Goal: Task Accomplishment & Management: Manage account settings

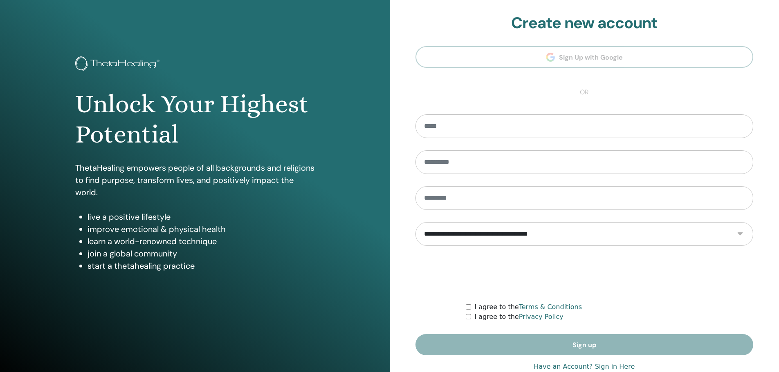
click at [515, 112] on section "**********" at bounding box center [584, 185] width 338 height 342
click at [513, 126] on input "email" at bounding box center [584, 126] width 338 height 24
type input "*"
click at [644, 60] on section "**********" at bounding box center [584, 185] width 338 height 342
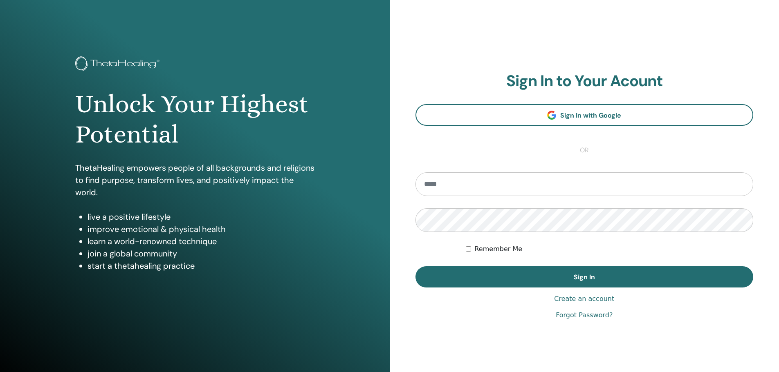
drag, startPoint x: 513, startPoint y: 162, endPoint x: 506, endPoint y: 176, distance: 15.5
click at [512, 163] on section "Sign In to Your Acount Sign In with Google or Remember Me Sign In" at bounding box center [584, 180] width 338 height 216
click at [504, 179] on input "email" at bounding box center [584, 185] width 338 height 24
type input "**********"
click at [415, 267] on button "Sign In" at bounding box center [584, 277] width 338 height 21
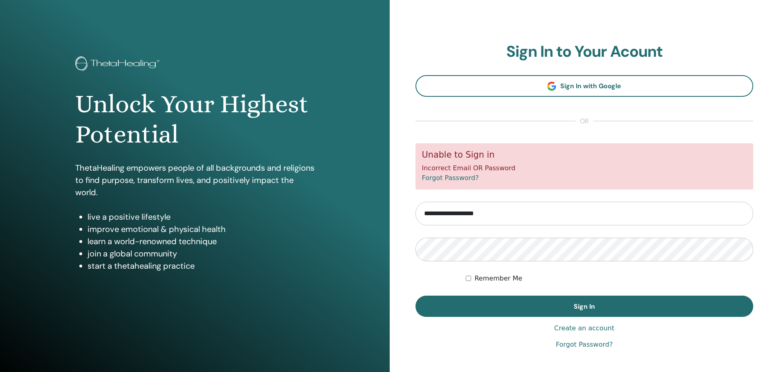
click at [481, 166] on div "Unable to Sign in Incorrect Email OR Password Forgot Password?" at bounding box center [584, 166] width 338 height 46
click at [570, 174] on div "Unable to Sign in Incorrect Email OR Password Forgot Password?" at bounding box center [584, 166] width 338 height 46
click at [415, 296] on button "Sign In" at bounding box center [584, 306] width 338 height 21
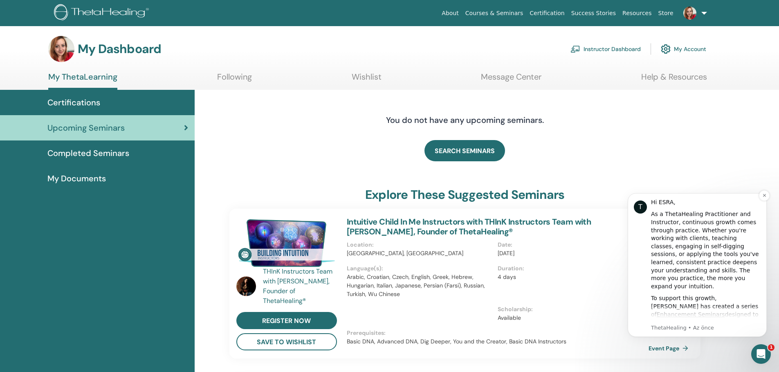
scroll to position [245, 0]
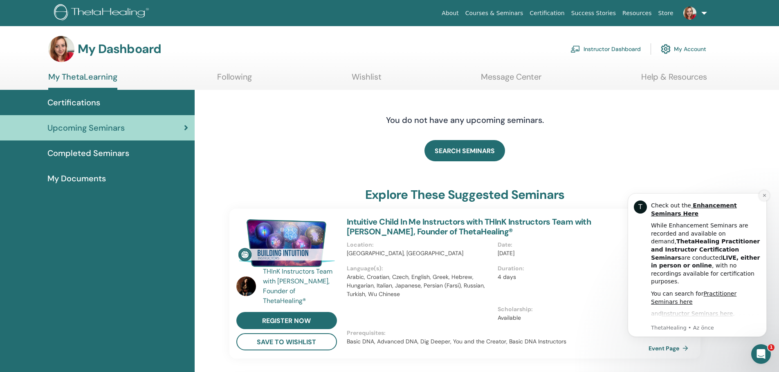
click at [765, 196] on icon "Dismiss notification" at bounding box center [764, 195] width 4 height 4
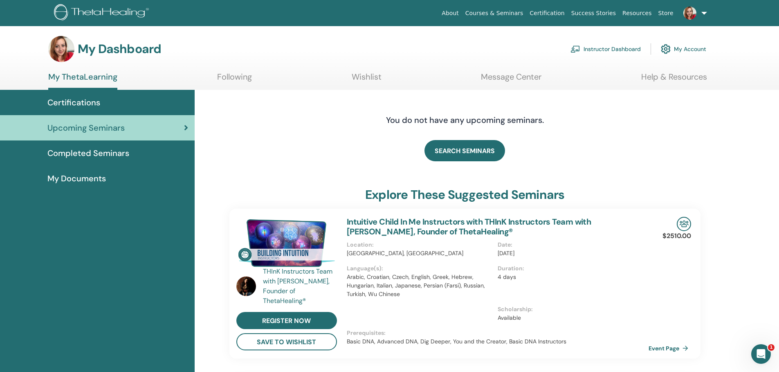
click at [684, 49] on link "My Account" at bounding box center [683, 49] width 45 height 18
click at [118, 98] on div "Certifications" at bounding box center [98, 102] width 182 height 12
click at [700, 53] on link "My Account" at bounding box center [683, 49] width 45 height 18
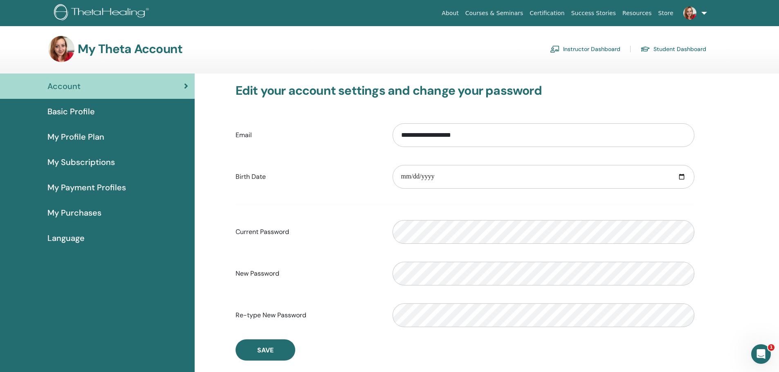
click at [83, 163] on span "My Subscriptions" at bounding box center [80, 162] width 67 height 12
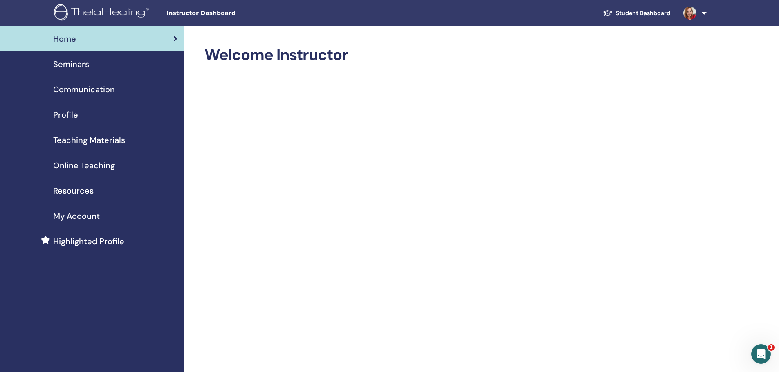
click at [100, 66] on div "Seminars" at bounding box center [92, 64] width 171 height 12
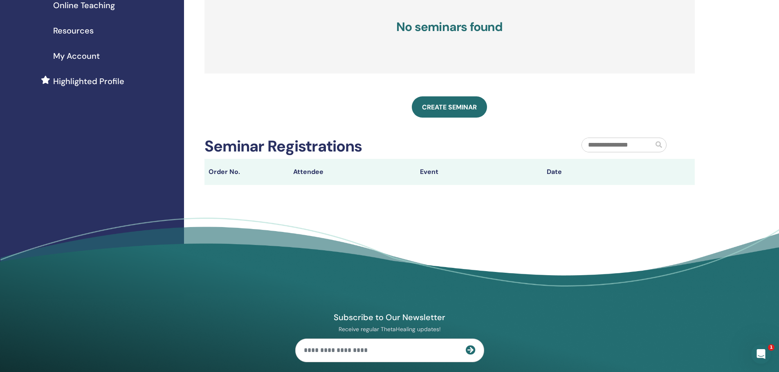
scroll to position [31, 0]
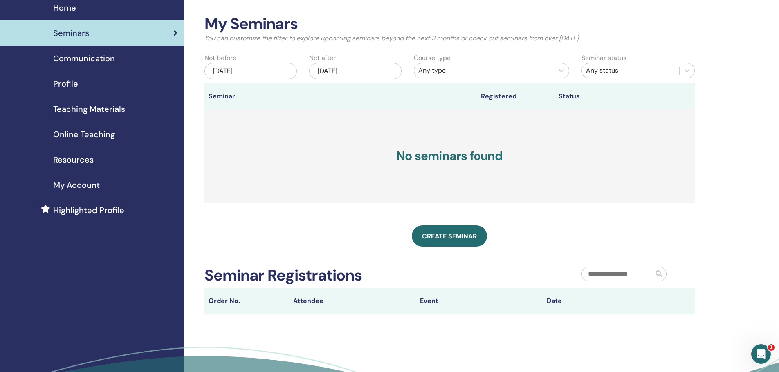
click at [237, 67] on div "May/31, 2025" at bounding box center [250, 71] width 92 height 16
click at [296, 94] on button "Next Month" at bounding box center [292, 93] width 13 height 13
click at [291, 93] on span "Next Month" at bounding box center [291, 93] width 0 height 9
click at [210, 96] on button "Previous Month" at bounding box center [208, 93] width 13 height 13
click at [293, 93] on button "Next Month" at bounding box center [292, 93] width 13 height 13
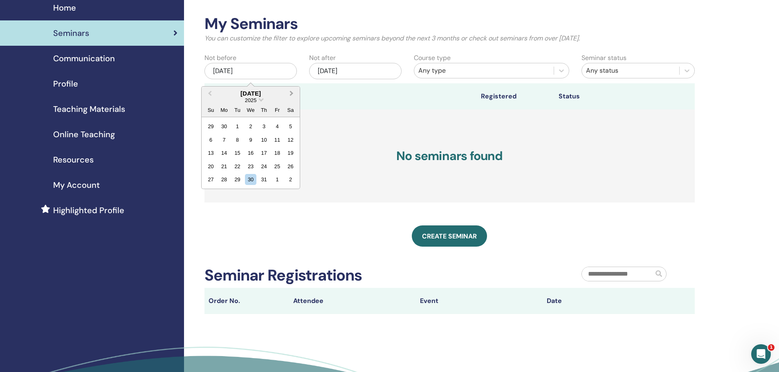
click at [293, 93] on button "Next Month" at bounding box center [292, 93] width 13 height 13
click at [226, 125] on div "1" at bounding box center [224, 126] width 11 height 11
click at [365, 74] on div "Nov/30, 2025" at bounding box center [355, 71] width 92 height 16
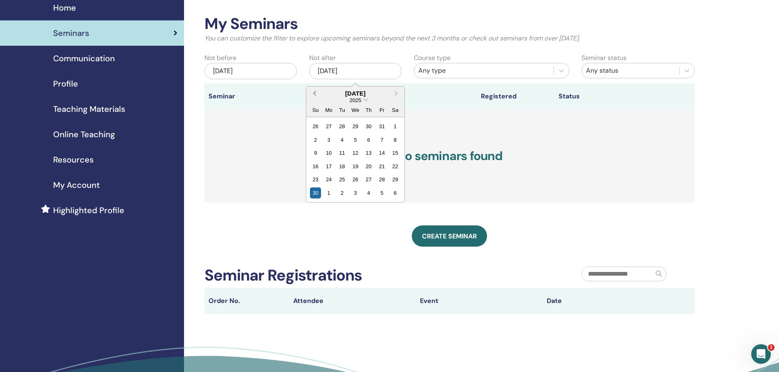
click at [314, 93] on span "Previous Month" at bounding box center [314, 93] width 0 height 9
click at [339, 181] on div "30" at bounding box center [341, 179] width 11 height 11
click at [476, 73] on div "Any type" at bounding box center [483, 71] width 131 height 10
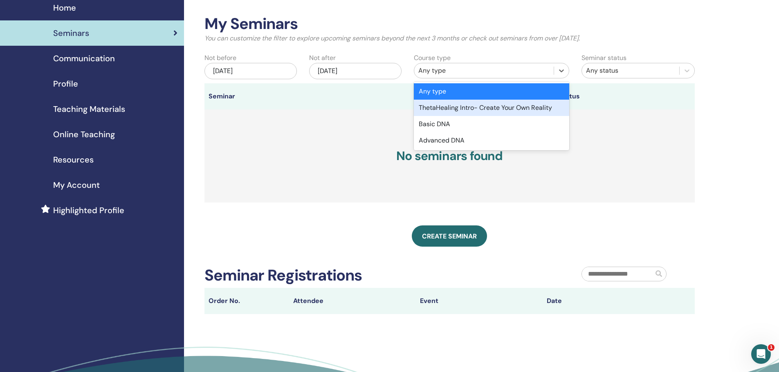
click at [455, 109] on div "ThetaHealing Intro- Create Your Own Reality" at bounding box center [491, 108] width 155 height 16
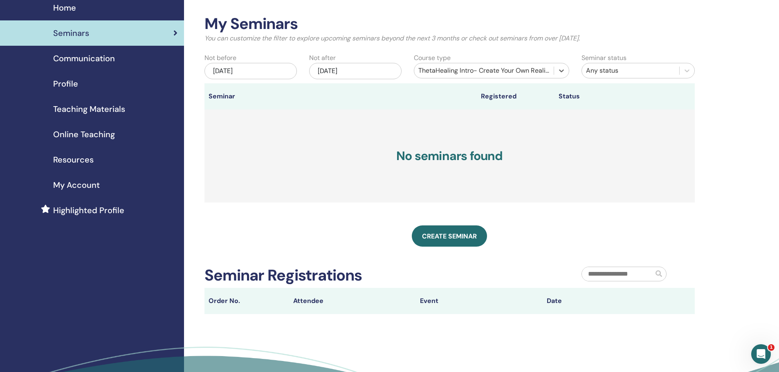
click at [614, 74] on div "Any status" at bounding box center [630, 71] width 89 height 10
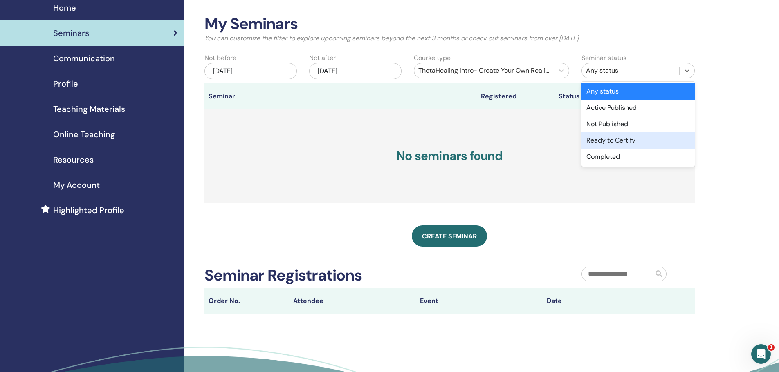
click at [744, 105] on div "My Seminars You can customize the filter to explore upcoming seminars beyond th…" at bounding box center [476, 212] width 584 height 434
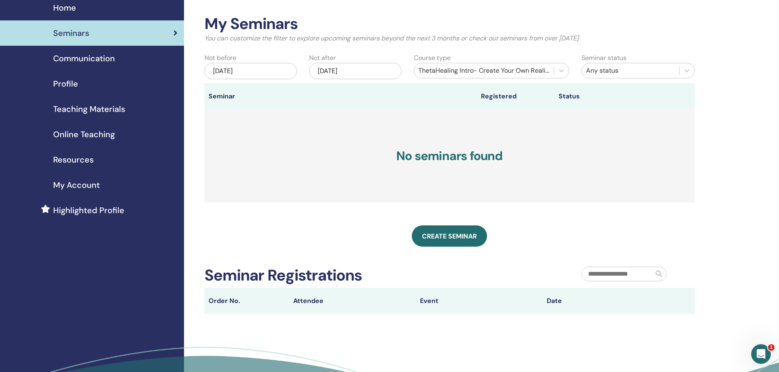
drag, startPoint x: 603, startPoint y: 135, endPoint x: 597, endPoint y: 135, distance: 6.1
click at [603, 135] on h3 "No seminars found" at bounding box center [449, 156] width 490 height 93
click at [457, 36] on p "You can customize the filter to explore upcoming seminars beyond the next 3 mon…" at bounding box center [449, 39] width 490 height 10
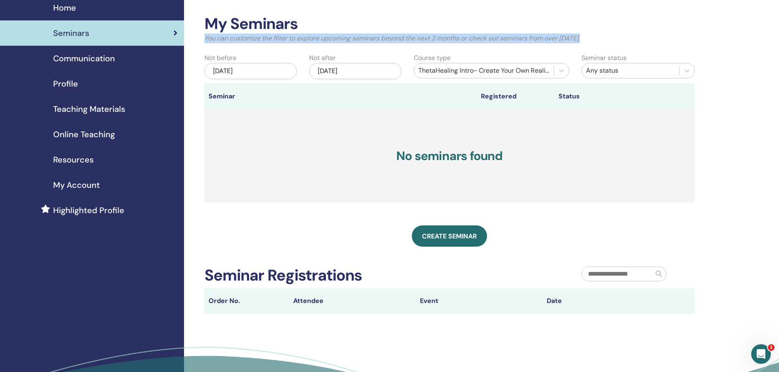
click at [457, 36] on p "You can customize the filter to explore upcoming seminars beyond the next 3 mon…" at bounding box center [449, 39] width 490 height 10
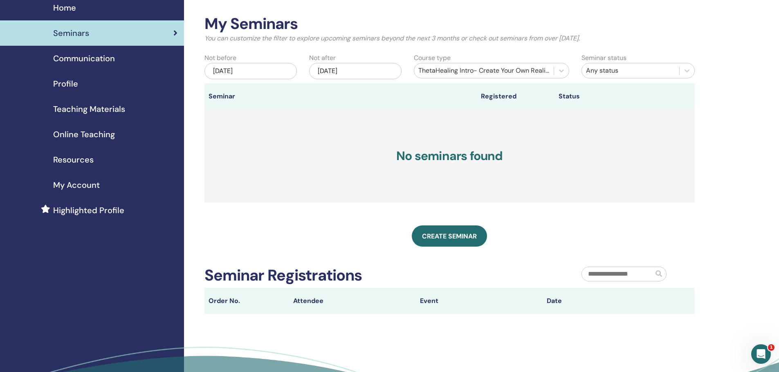
click at [289, 150] on h3 "No seminars found" at bounding box center [449, 156] width 490 height 93
drag, startPoint x: 259, startPoint y: 35, endPoint x: 427, endPoint y: 40, distance: 168.1
click at [404, 41] on p "You can customize the filter to explore upcoming seminars beyond the next 3 mon…" at bounding box center [449, 39] width 490 height 10
click at [460, 38] on p "You can customize the filter to explore upcoming seminars beyond the next 3 mon…" at bounding box center [449, 39] width 490 height 10
click at [80, 61] on span "Communication" at bounding box center [84, 58] width 62 height 12
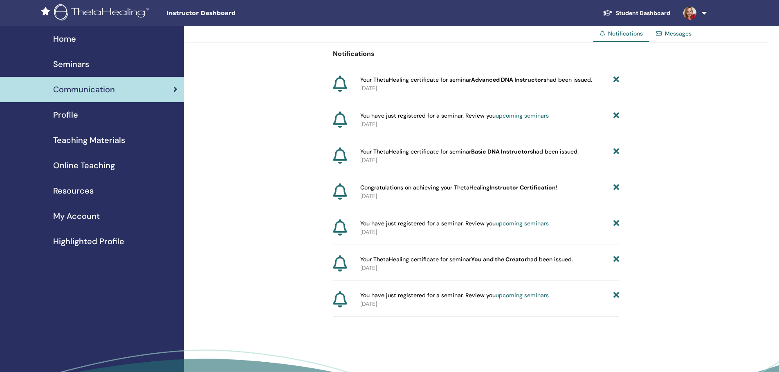
click at [93, 110] on div "Profile" at bounding box center [92, 115] width 171 height 12
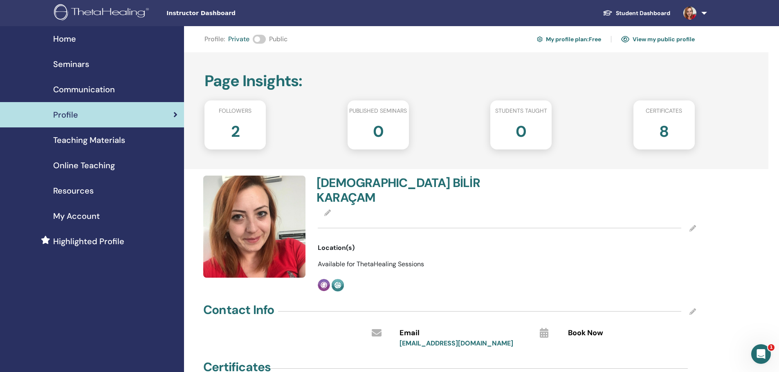
click at [99, 138] on span "Teaching Materials" at bounding box center [89, 140] width 72 height 12
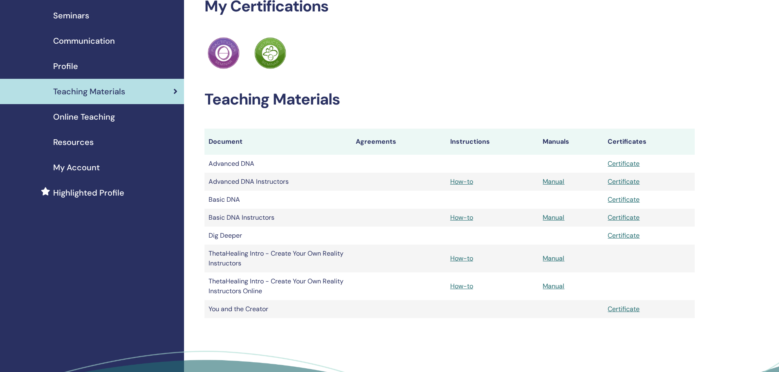
scroll to position [41, 0]
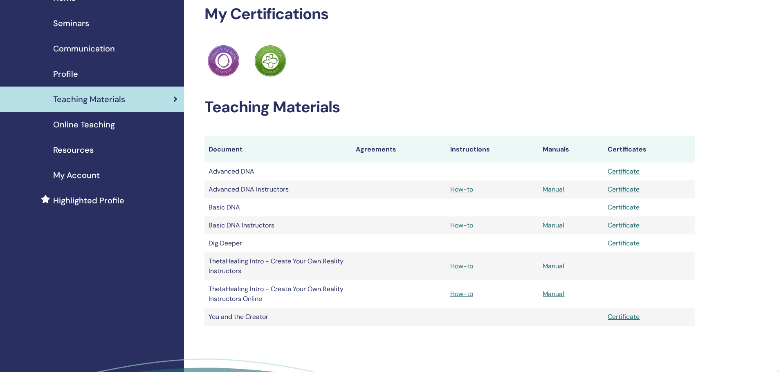
click at [279, 104] on h2 "Teaching Materials" at bounding box center [449, 107] width 490 height 19
click at [533, 105] on h2 "Teaching Materials" at bounding box center [449, 107] width 490 height 19
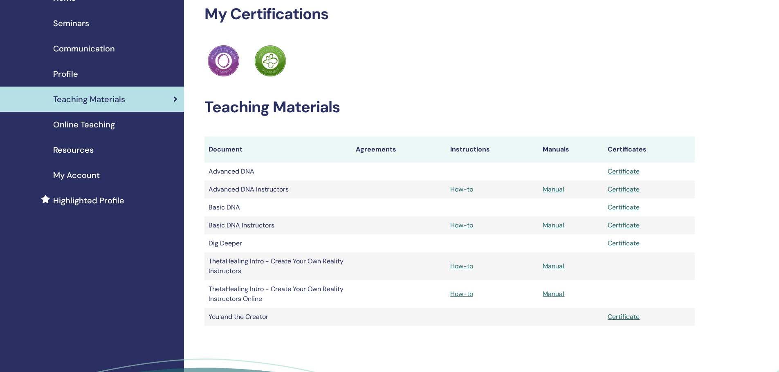
click at [469, 191] on link "How-to" at bounding box center [461, 189] width 23 height 9
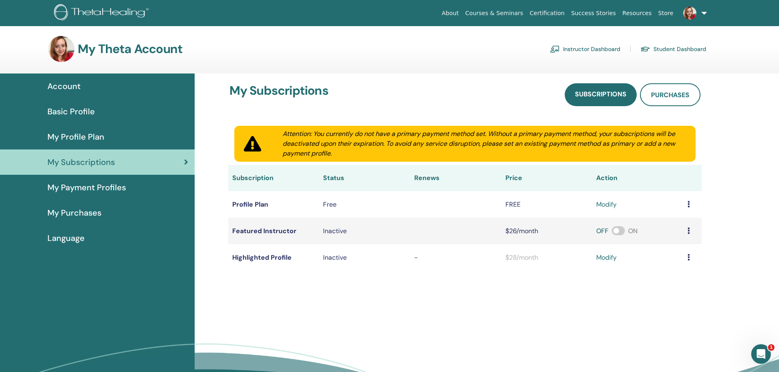
click at [97, 184] on span "My Payment Profiles" at bounding box center [86, 188] width 78 height 12
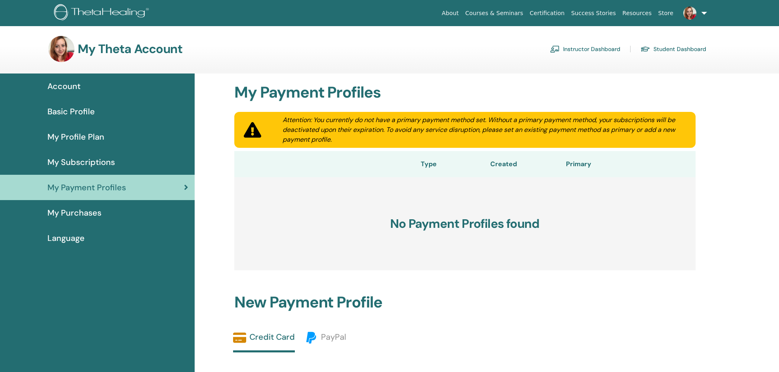
click at [69, 113] on span "Basic Profile" at bounding box center [70, 111] width 47 height 12
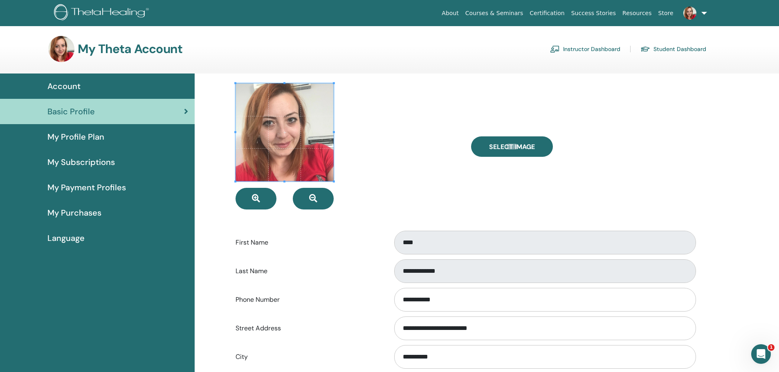
click at [601, 50] on link "Instructor Dashboard" at bounding box center [585, 49] width 70 height 13
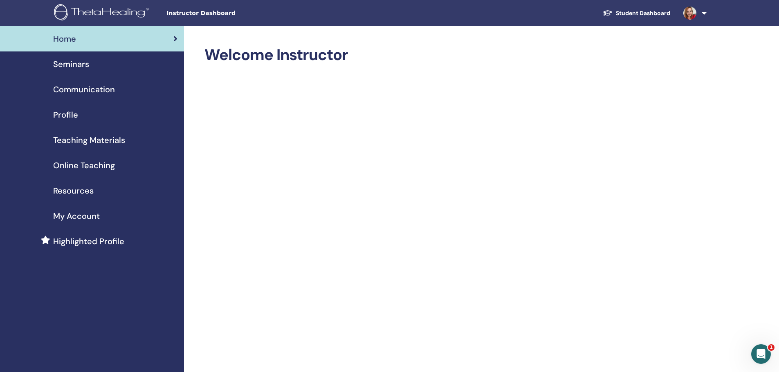
click at [74, 67] on span "Seminars" at bounding box center [71, 64] width 36 height 12
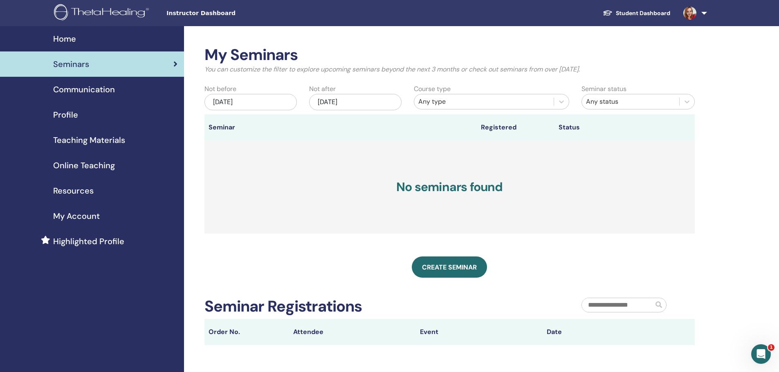
click at [73, 87] on span "Communication" at bounding box center [84, 89] width 62 height 12
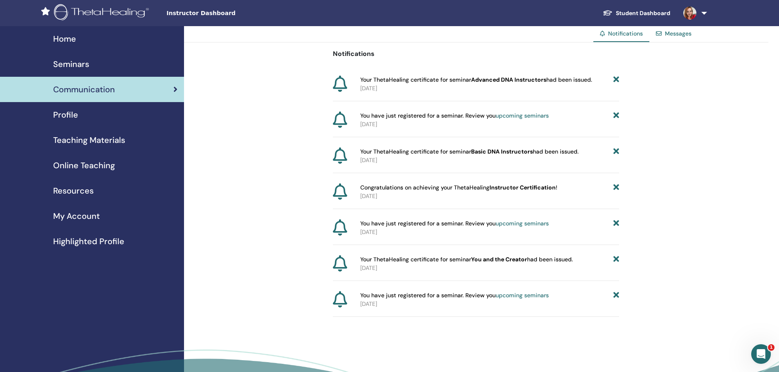
click at [72, 114] on span "Profile" at bounding box center [65, 115] width 25 height 12
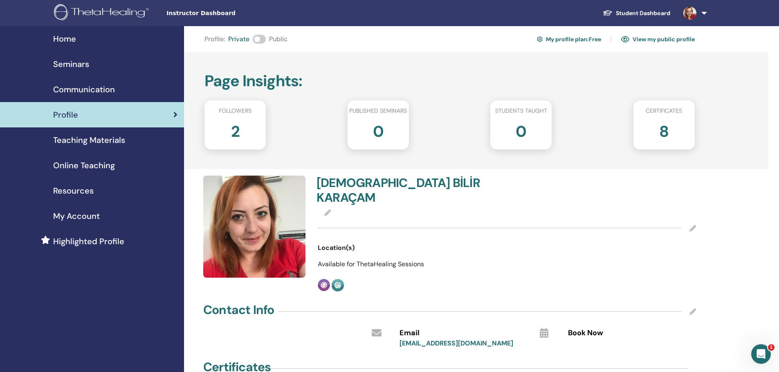
click at [92, 143] on span "Teaching Materials" at bounding box center [89, 140] width 72 height 12
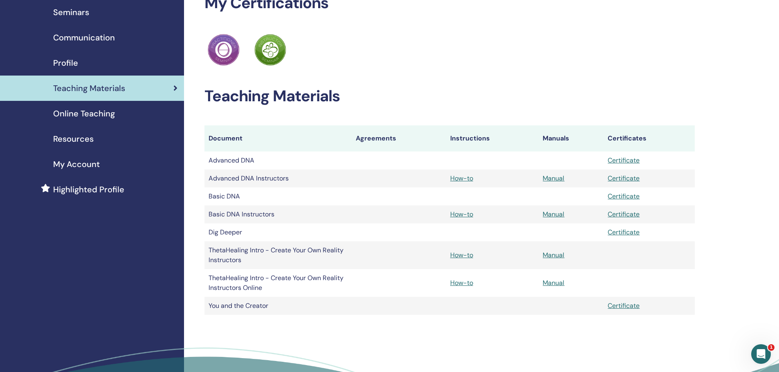
scroll to position [41, 0]
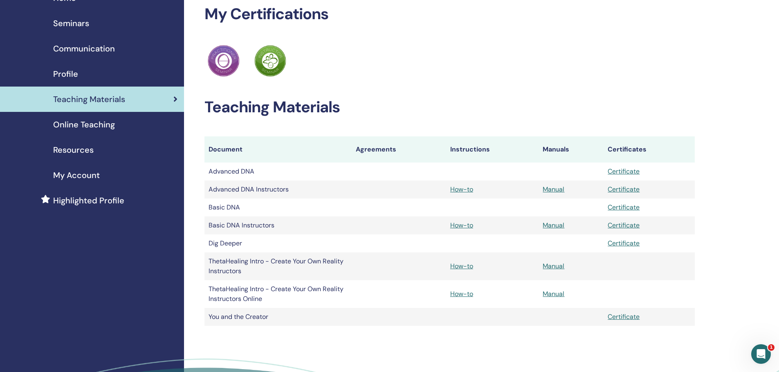
click at [70, 129] on span "Online Teaching" at bounding box center [84, 125] width 62 height 12
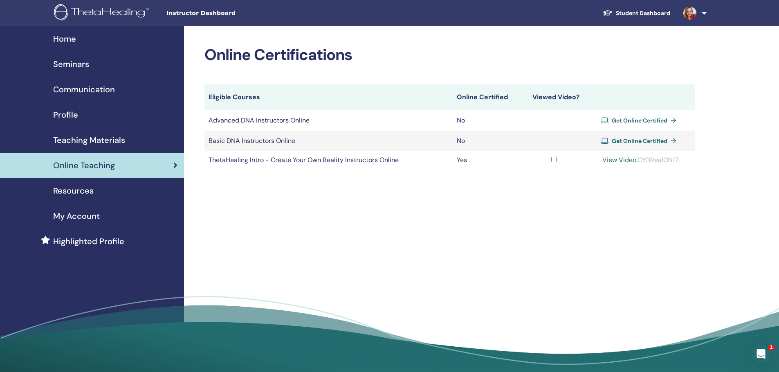
click at [253, 121] on td "Advanced DNA Instructors Online" at bounding box center [328, 120] width 248 height 20
click at [265, 132] on td "Basic DNA Instructors Online" at bounding box center [328, 141] width 248 height 20
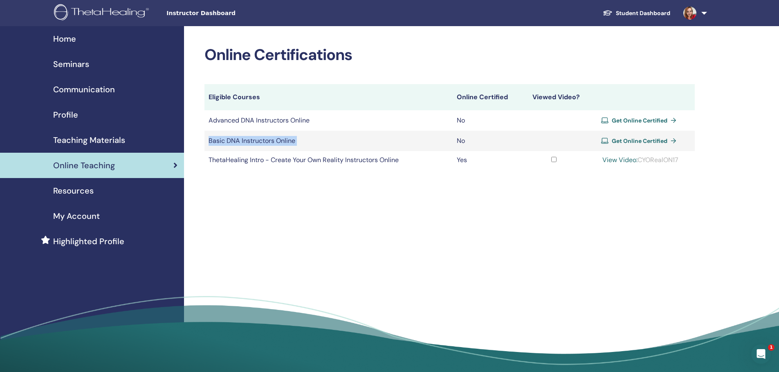
click at [265, 132] on td "Basic DNA Instructors Online" at bounding box center [328, 141] width 248 height 20
drag, startPoint x: 623, startPoint y: 239, endPoint x: 625, endPoint y: 217, distance: 22.6
click at [621, 239] on div "Online Certifications Eligible Courses Online Certified Viewed Video? Advanced …" at bounding box center [476, 202] width 584 height 352
click at [651, 142] on span "Get Online Certified" at bounding box center [640, 140] width 56 height 7
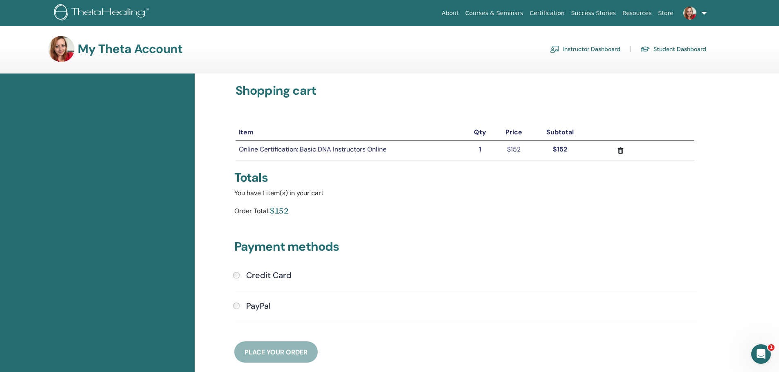
click at [253, 195] on div "You have 1 item(s) in your cart" at bounding box center [464, 193] width 461 height 10
click at [373, 198] on div "You have 1 item(s) in your cart Order Total: $152" at bounding box center [464, 203] width 471 height 31
click at [342, 145] on td "Online Certification: Basic DNA Instructors Online" at bounding box center [349, 150] width 229 height 19
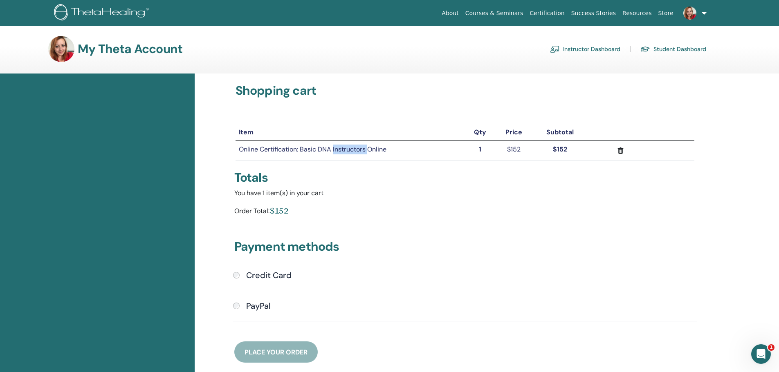
click at [343, 145] on td "Online Certification: Basic DNA Instructors Online" at bounding box center [349, 150] width 229 height 19
click at [372, 103] on div "Shopping cart Item Qty Price Subtotal Online Certification: Basic DNA Instructo…" at bounding box center [464, 223] width 471 height 280
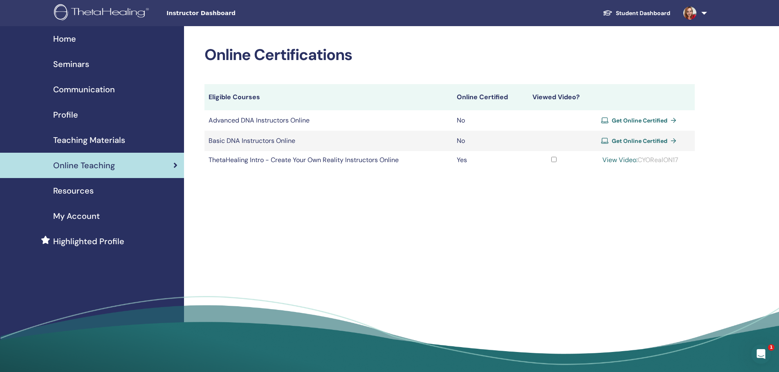
click at [659, 164] on div "View Video: CYORealON17" at bounding box center [640, 160] width 100 height 10
click at [633, 216] on div "Online Certifications Eligible Courses Online Certified Viewed Video? Advanced …" at bounding box center [476, 202] width 584 height 352
click at [621, 156] on link "View Video:" at bounding box center [619, 160] width 35 height 9
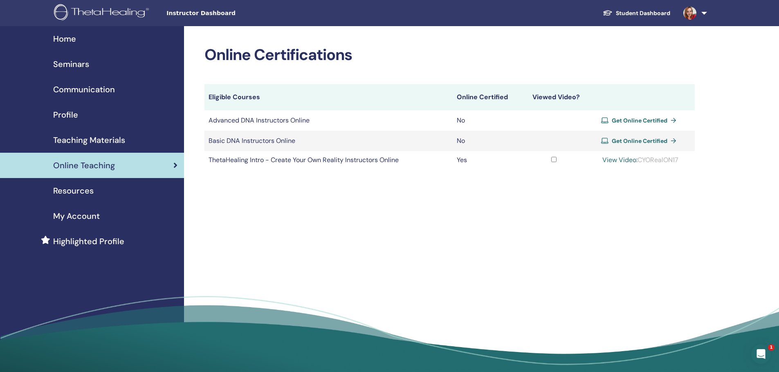
click at [462, 159] on td "Yes" at bounding box center [487, 160] width 69 height 18
click at [462, 160] on td "Yes" at bounding box center [487, 160] width 69 height 18
drag, startPoint x: 457, startPoint y: 208, endPoint x: 448, endPoint y: 206, distance: 9.5
click at [455, 208] on div "Online Certifications Eligible Courses Online Certified Viewed Video? Advanced …" at bounding box center [476, 202] width 584 height 352
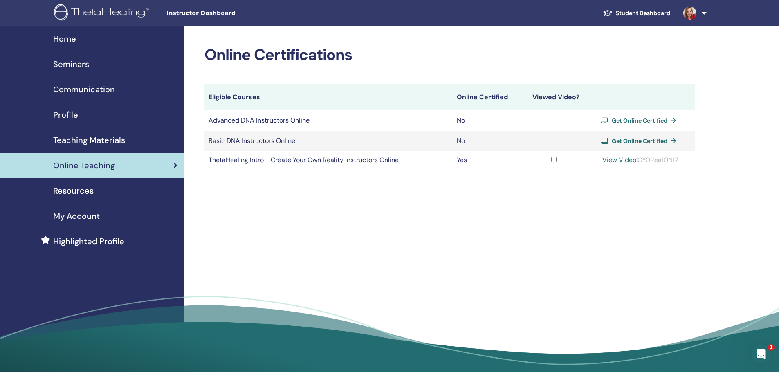
click at [280, 163] on td "ThetaHealing Intro - Create Your Own Reality Instructors Online" at bounding box center [328, 160] width 248 height 18
click at [308, 187] on div "Online Certifications Eligible Courses Online Certified Viewed Video? Advanced …" at bounding box center [476, 202] width 584 height 352
click at [218, 159] on td "ThetaHealing Intro - Create Your Own Reality Instructors Online" at bounding box center [328, 160] width 248 height 18
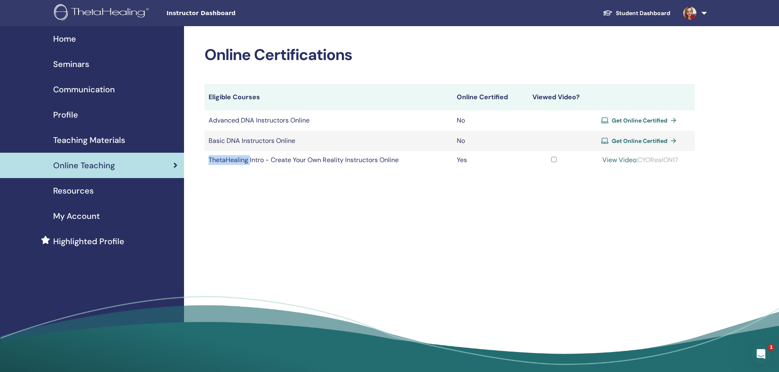
click at [218, 159] on td "ThetaHealing Intro - Create Your Own Reality Instructors Online" at bounding box center [328, 160] width 248 height 18
click at [290, 185] on div "Online Certifications Eligible Courses Online Certified Viewed Video? Advanced …" at bounding box center [476, 202] width 584 height 352
drag, startPoint x: 208, startPoint y: 158, endPoint x: 401, endPoint y: 158, distance: 193.0
click at [401, 158] on td "ThetaHealing Intro - Create Your Own Reality Instructors Online" at bounding box center [328, 160] width 248 height 18
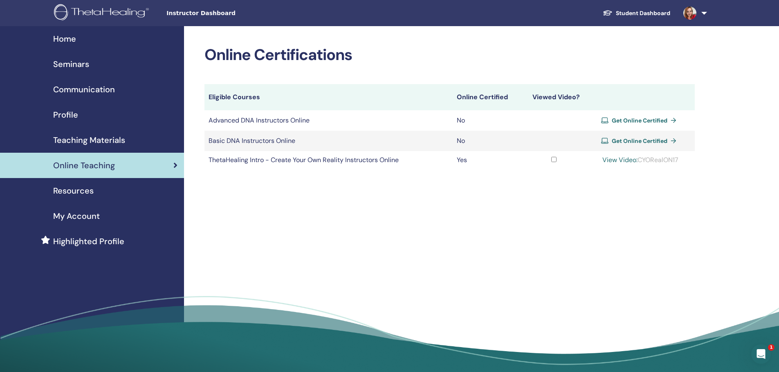
click at [437, 199] on div "Online Certifications Eligible Courses Online Certified Viewed Video? Advanced …" at bounding box center [476, 202] width 584 height 352
click at [457, 162] on td "Yes" at bounding box center [487, 160] width 69 height 18
click at [518, 225] on div "Online Certifications Eligible Courses Online Certified Viewed Video? Advanced …" at bounding box center [476, 202] width 584 height 352
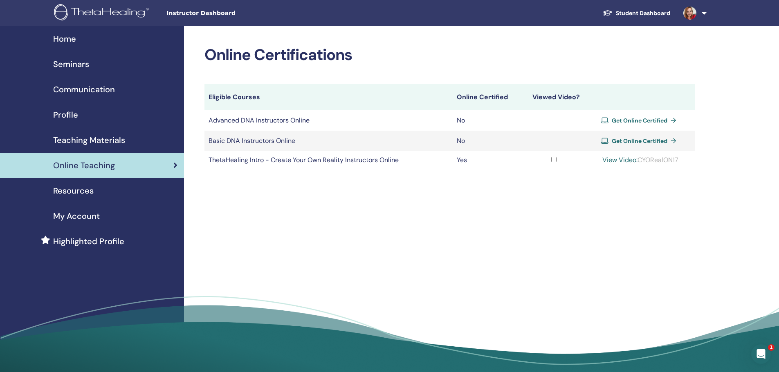
click at [664, 163] on div "View Video: CYORealON17" at bounding box center [640, 160] width 100 height 10
click at [679, 218] on div "Online Certifications Eligible Courses Online Certified Viewed Video? Advanced …" at bounding box center [476, 202] width 584 height 352
click at [108, 196] on div "Resources" at bounding box center [92, 191] width 171 height 12
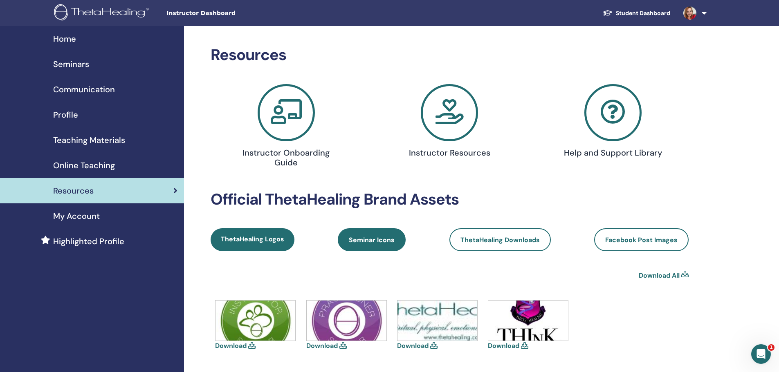
click at [373, 242] on span "Seminar Icons" at bounding box center [372, 240] width 46 height 9
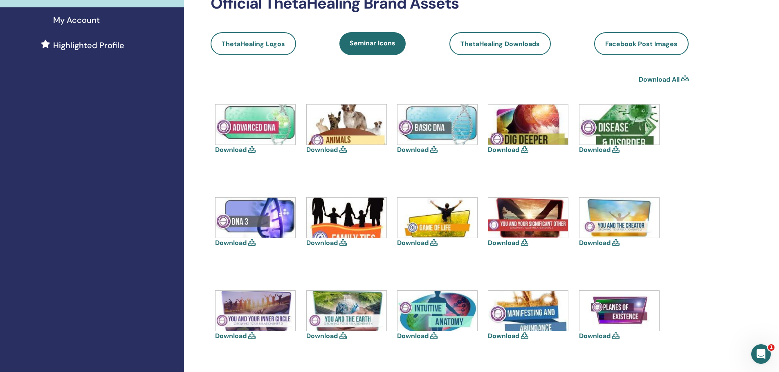
scroll to position [204, 0]
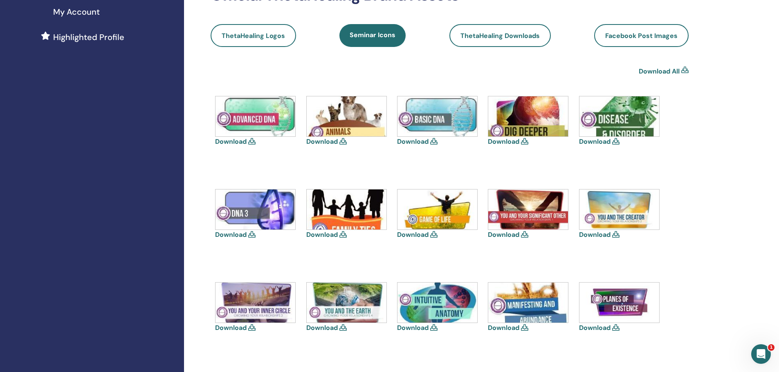
click at [262, 121] on img at bounding box center [255, 116] width 80 height 40
click at [246, 143] on link "Download" at bounding box center [230, 141] width 31 height 9
drag, startPoint x: 707, startPoint y: 146, endPoint x: 716, endPoint y: 143, distance: 9.4
click at [708, 145] on div "Resources Instructor Onboarding Guide Instructor Resources Help and Support Lib…" at bounding box center [476, 203] width 584 height 762
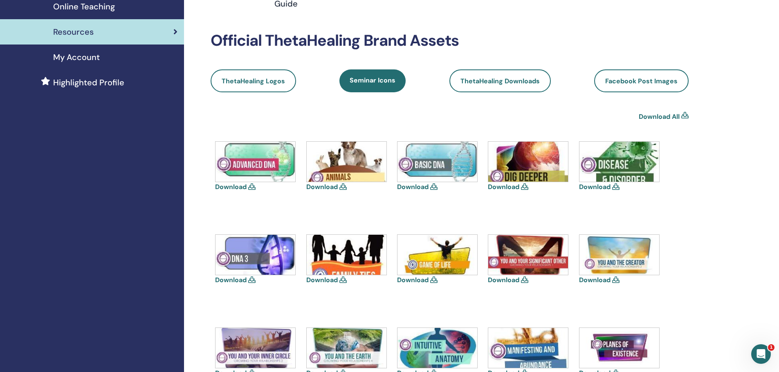
scroll to position [41, 0]
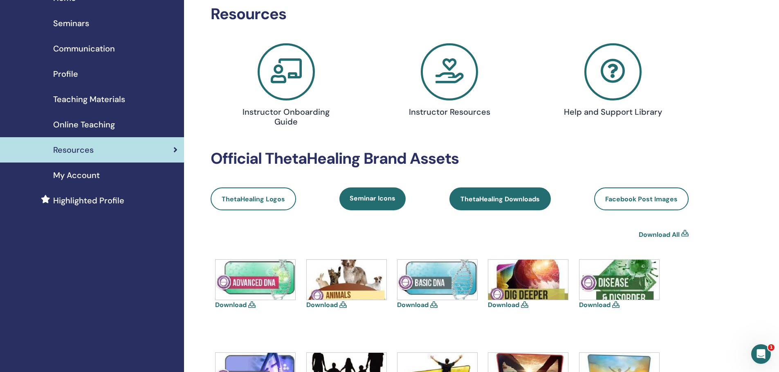
click at [491, 200] on span "ThetaHealing Downloads" at bounding box center [499, 199] width 79 height 9
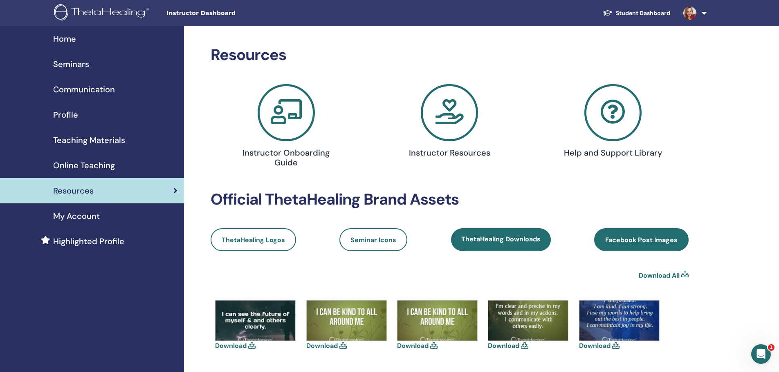
click at [641, 242] on span "Facebook Post Images" at bounding box center [641, 240] width 72 height 9
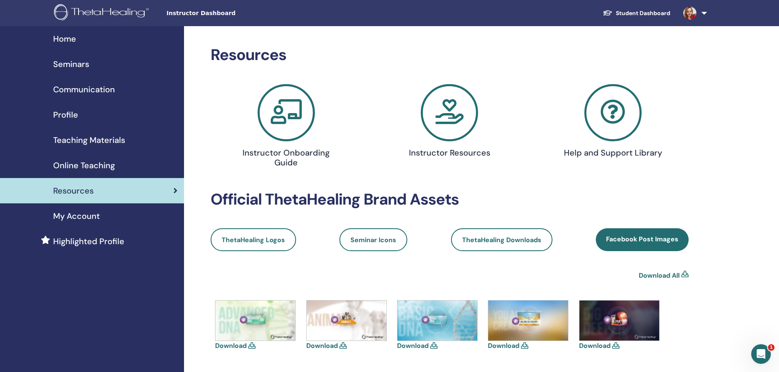
click at [590, 124] on icon at bounding box center [612, 112] width 57 height 57
click at [444, 117] on icon at bounding box center [449, 112] width 57 height 57
